Goal: Find specific page/section: Find specific page/section

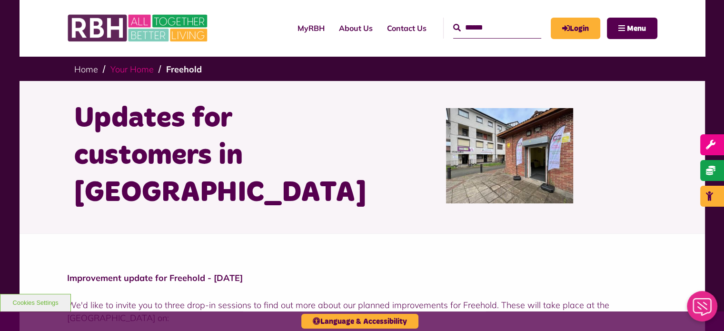
click at [142, 71] on link "Your Home" at bounding box center [131, 69] width 43 height 11
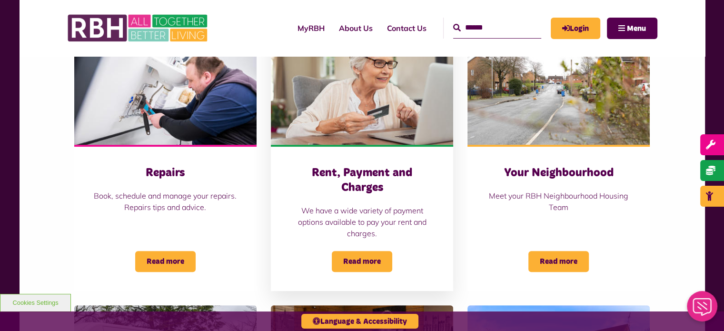
scroll to position [241, 0]
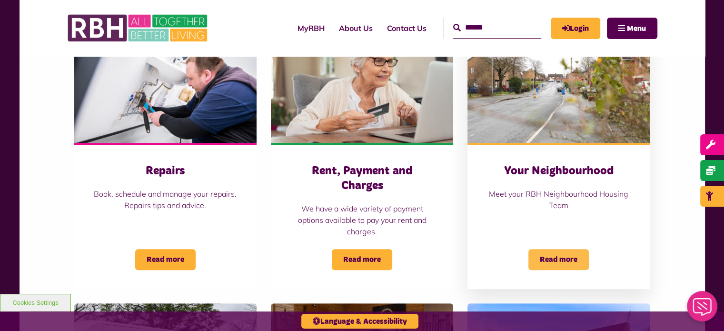
click at [564, 252] on span "Read more" at bounding box center [559, 259] width 60 height 21
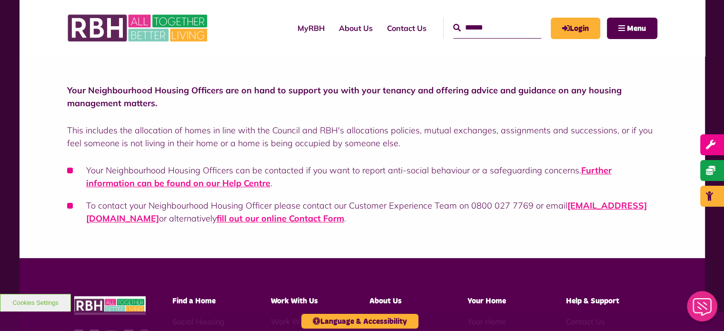
scroll to position [163, 0]
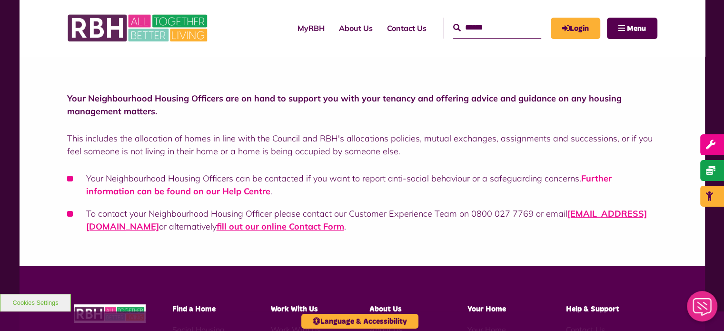
click at [221, 192] on link "Further information can be found on our Help Centre" at bounding box center [349, 185] width 526 height 24
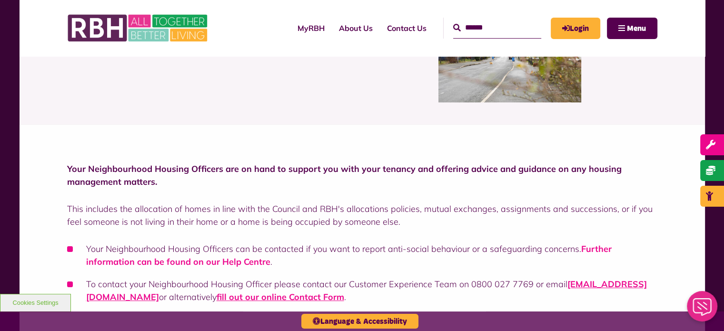
scroll to position [0, 0]
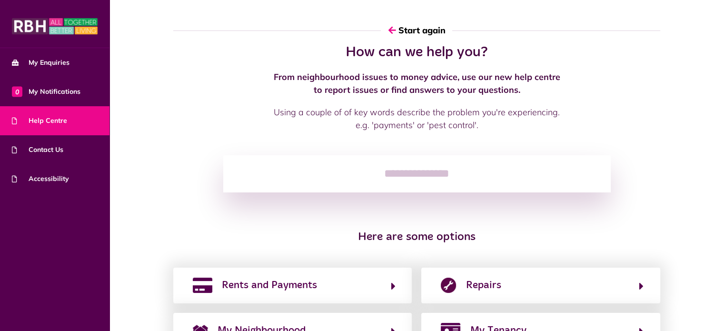
scroll to position [135, 0]
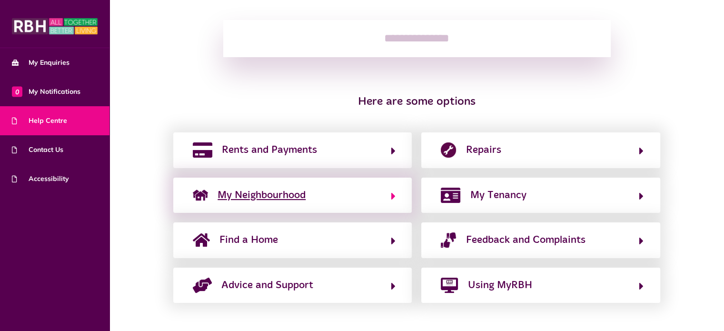
click at [318, 190] on button "My Neighbourhood" at bounding box center [292, 195] width 205 height 16
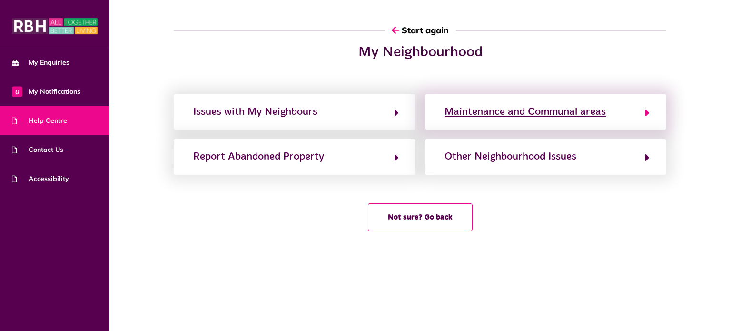
click at [525, 110] on div "Maintenance and Communal areas" at bounding box center [525, 111] width 161 height 15
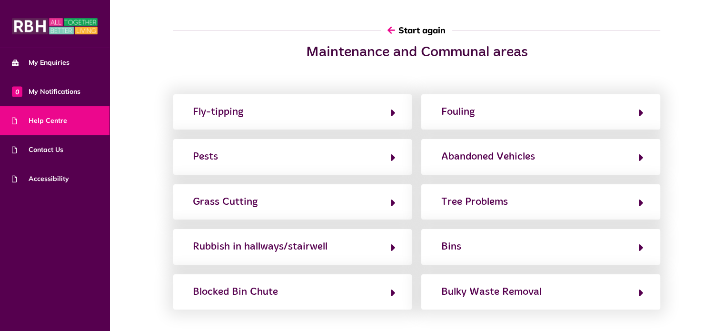
click at [419, 37] on button "Start again" at bounding box center [416, 30] width 71 height 27
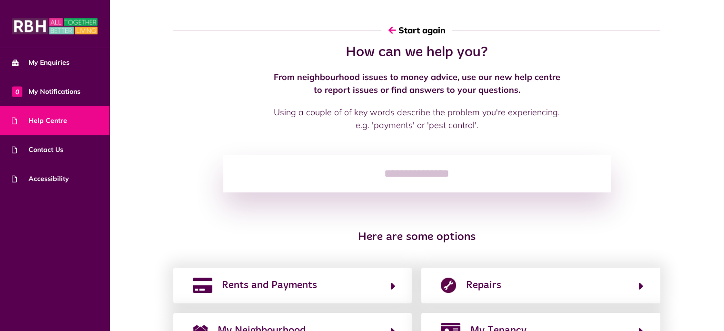
click at [432, 179] on input "search" at bounding box center [417, 173] width 388 height 37
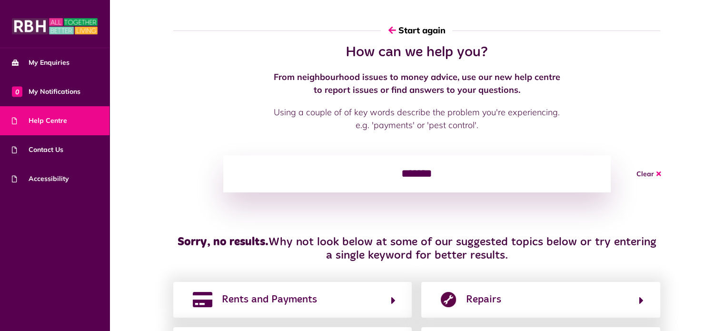
type input "********"
